Goal: Task Accomplishment & Management: Complete application form

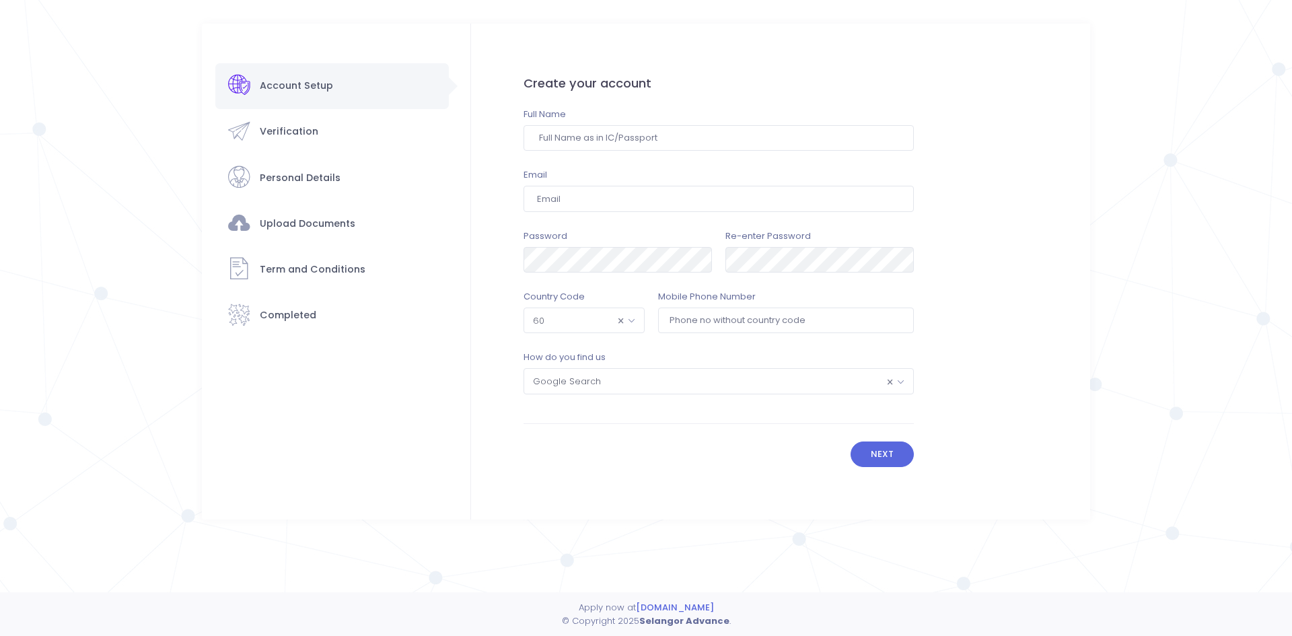
click at [898, 472] on form "Create your account Full Name Email Email already exists. Please insert another…" at bounding box center [718, 272] width 495 height 496
click at [896, 467] on button "Next" at bounding box center [883, 454] width 64 height 26
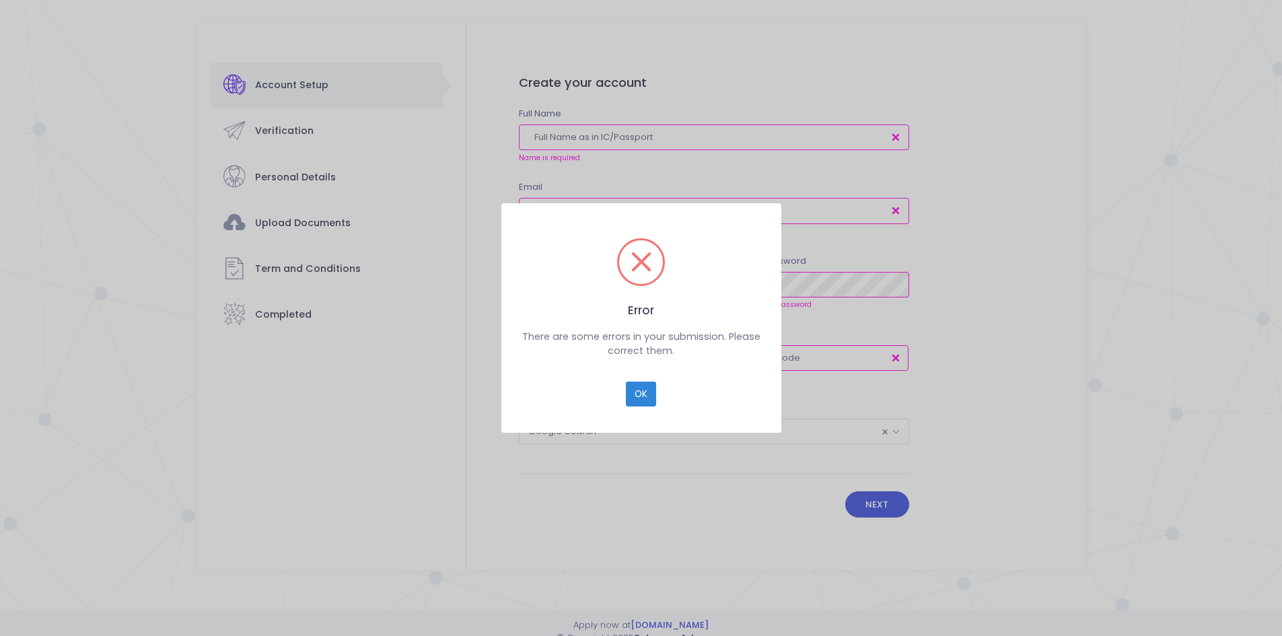
click at [623, 385] on div "OK Cancel" at bounding box center [641, 389] width 245 height 36
click at [627, 393] on button "OK" at bounding box center [641, 395] width 30 height 26
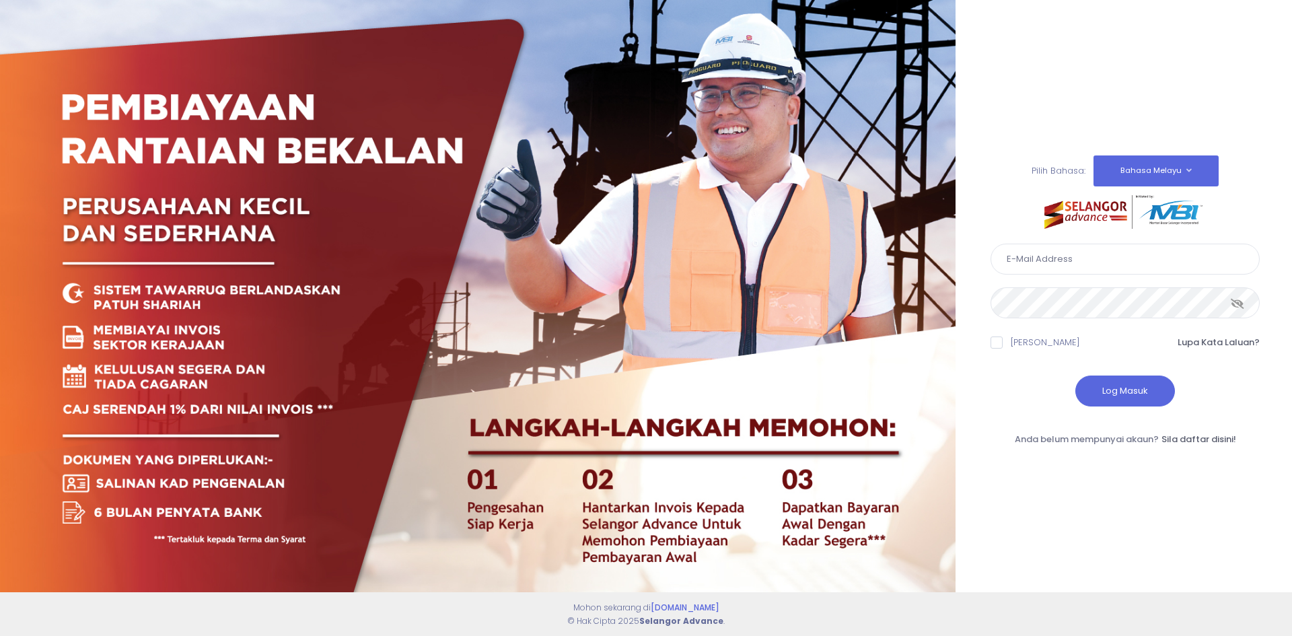
click at [1036, 419] on div "Pilih Bahasa: Bahasa Melayu English" at bounding box center [1124, 296] width 269 height 299
